Goal: Check status: Check status

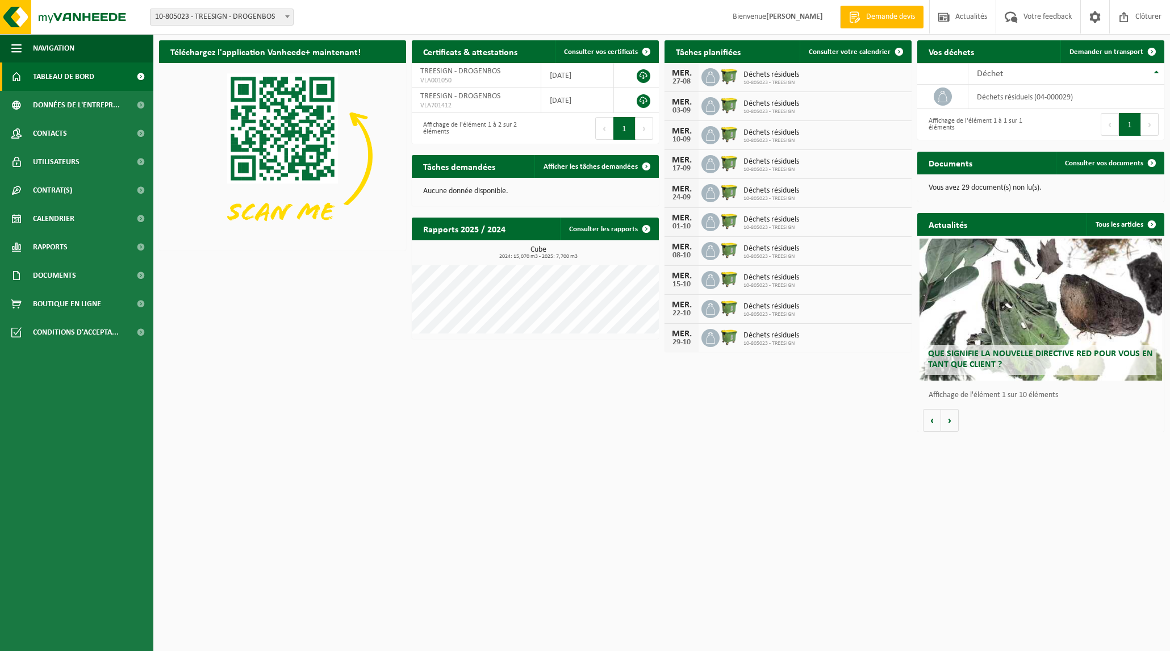
click at [66, 74] on span "Tableau de bord" at bounding box center [63, 76] width 61 height 28
click at [831, 48] on link "Consulter votre calendrier" at bounding box center [855, 51] width 111 height 23
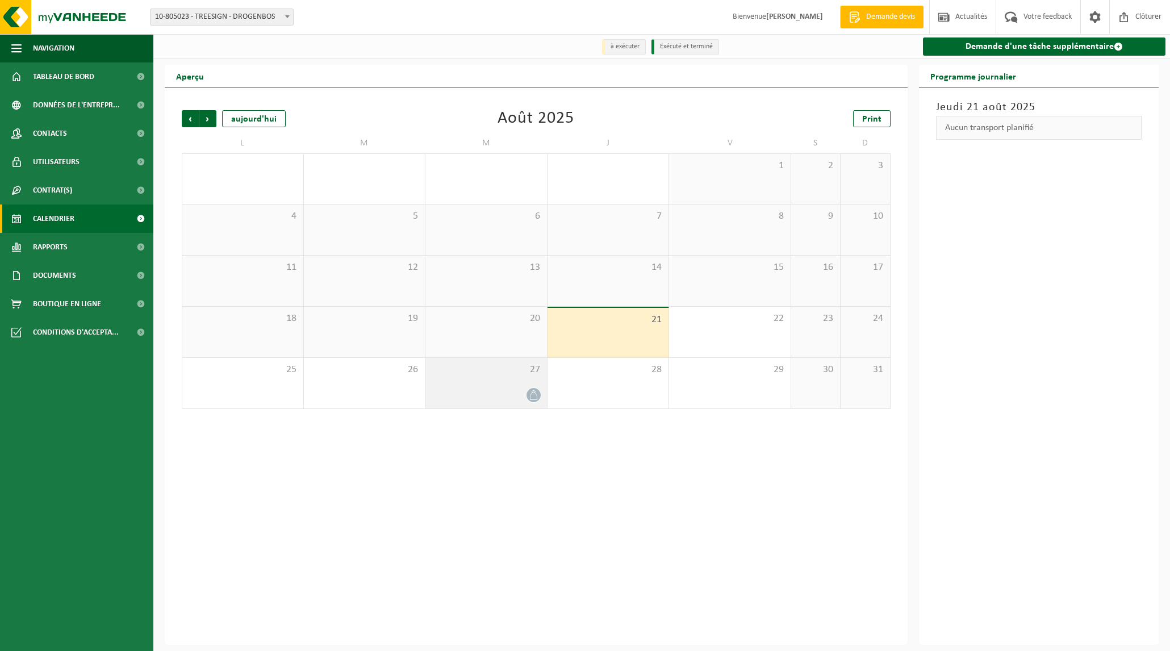
click at [491, 373] on span "27" at bounding box center [486, 370] width 110 height 12
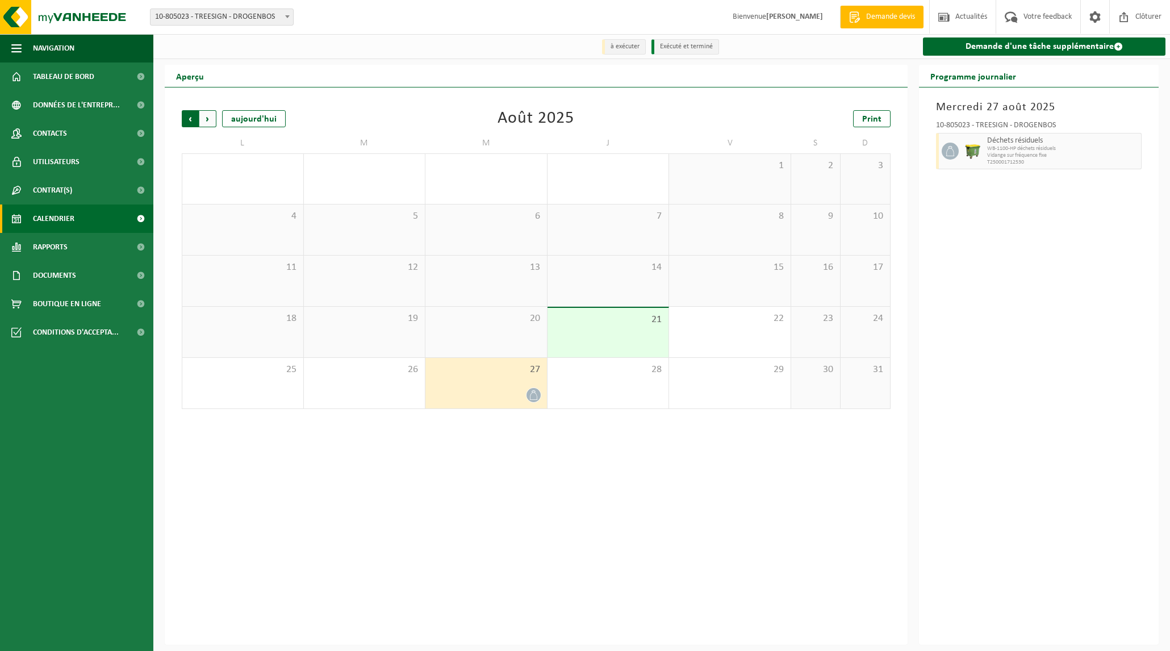
click at [212, 114] on span "Suivant" at bounding box center [207, 118] width 17 height 17
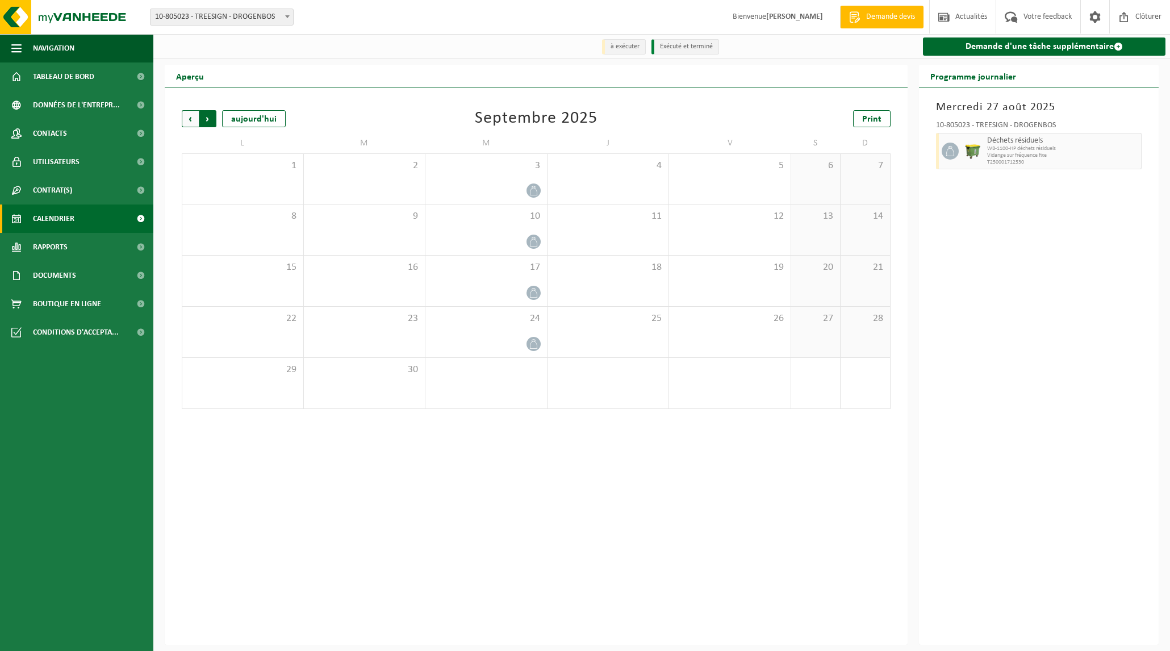
click at [189, 119] on span "Précédent" at bounding box center [190, 118] width 17 height 17
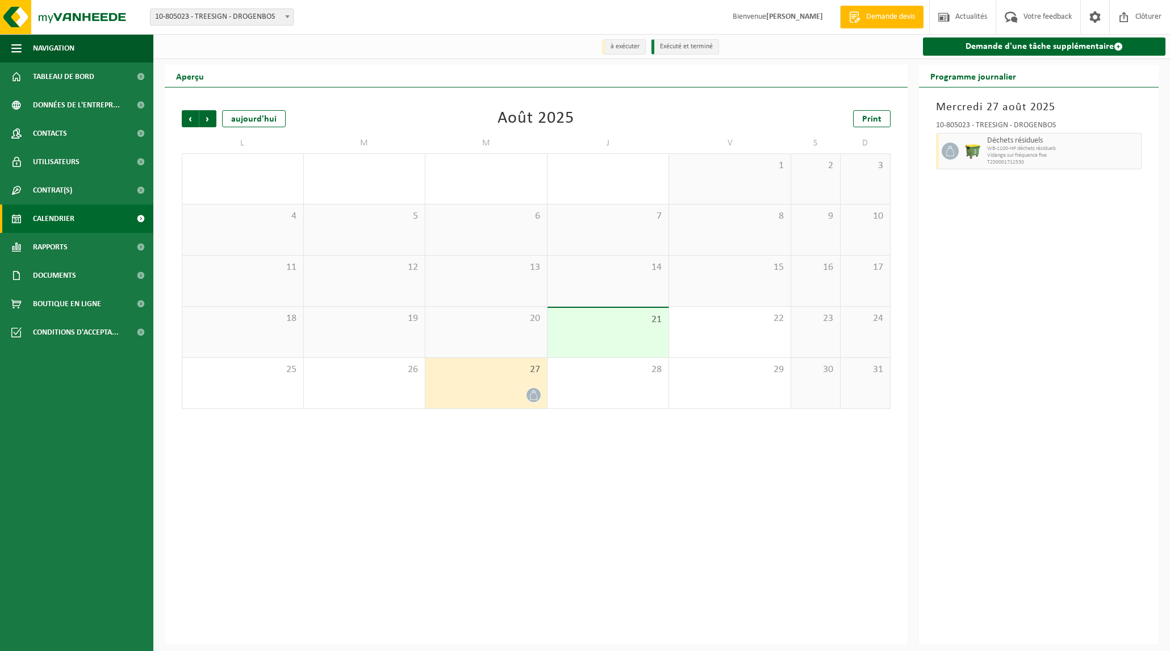
click at [189, 119] on span "Précédent" at bounding box center [190, 118] width 17 height 17
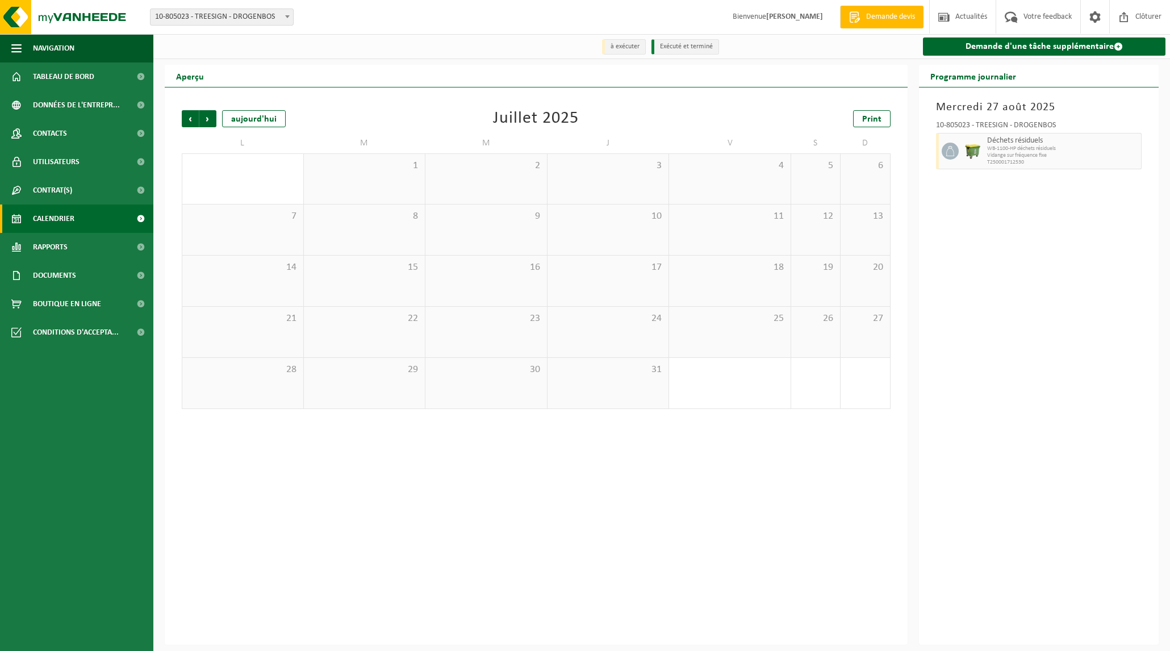
click at [189, 119] on span "Précédent" at bounding box center [190, 118] width 17 height 17
click at [208, 119] on span "Suivant" at bounding box center [207, 118] width 17 height 17
